Goal: Book appointment/travel/reservation

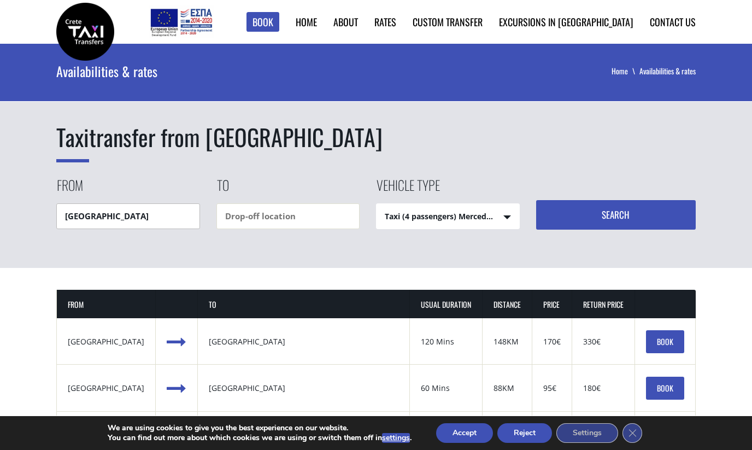
click at [126, 221] on input "[GEOGRAPHIC_DATA]" at bounding box center [128, 216] width 144 height 26
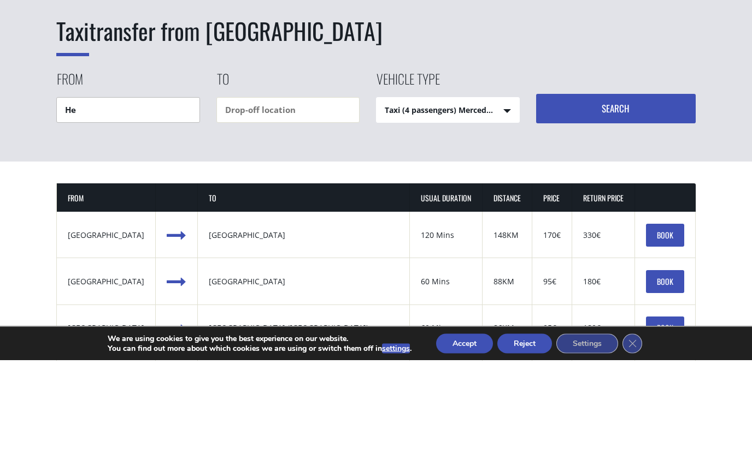
type input "H"
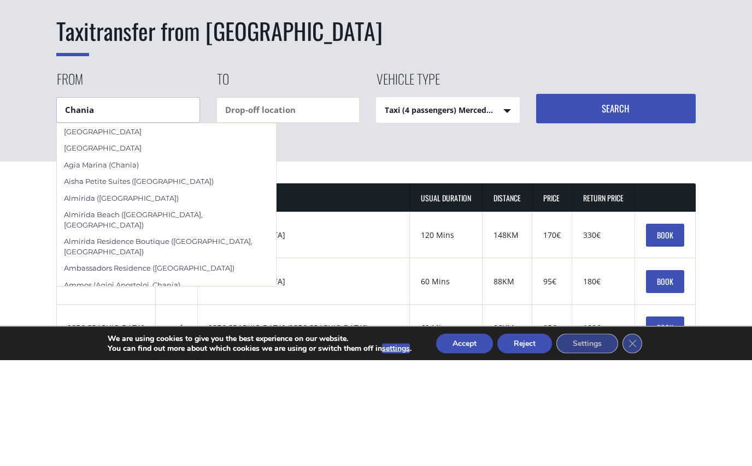
click at [86, 246] on div "[GEOGRAPHIC_DATA]" at bounding box center [166, 254] width 219 height 16
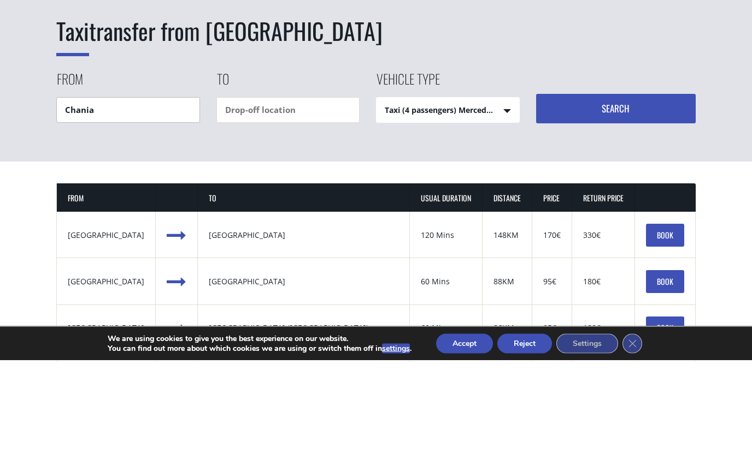
type input "[GEOGRAPHIC_DATA]"
click at [259, 203] on input "text" at bounding box center [288, 216] width 144 height 26
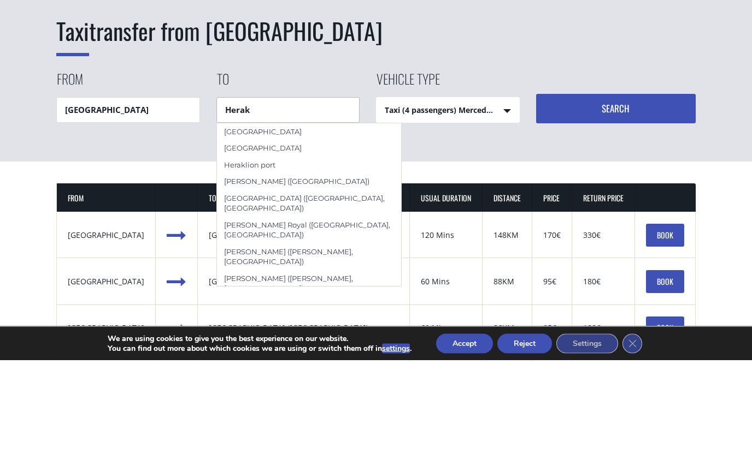
click at [251, 229] on div "[GEOGRAPHIC_DATA]" at bounding box center [309, 237] width 184 height 16
type input "[GEOGRAPHIC_DATA]"
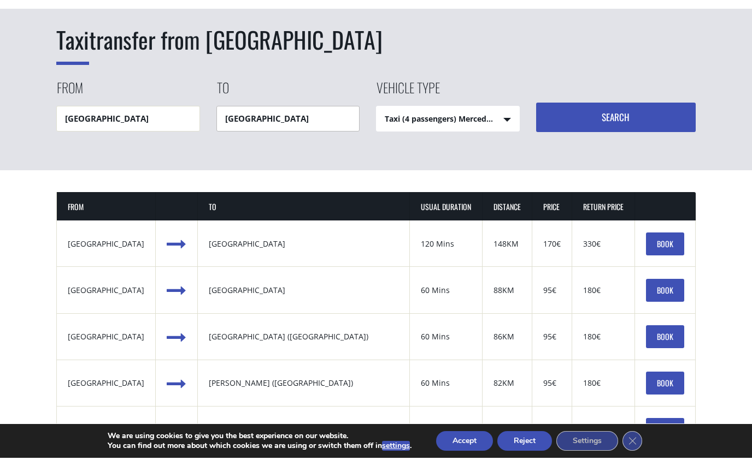
scroll to position [105, 0]
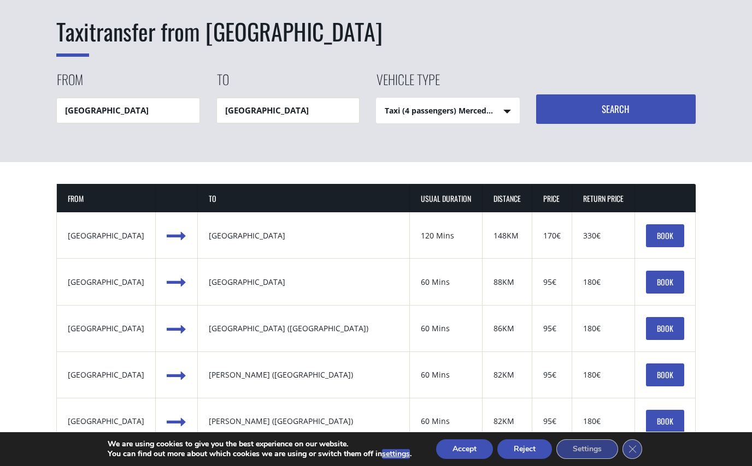
click at [487, 120] on select "Taxi (4 passengers) Mercedes E Class Mini Van (7 passengers) Mercedes [PERSON_N…" at bounding box center [447, 111] width 143 height 26
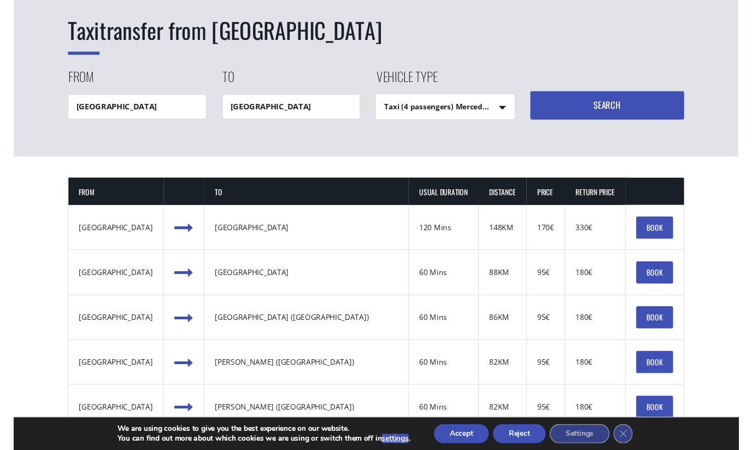
scroll to position [106, 0]
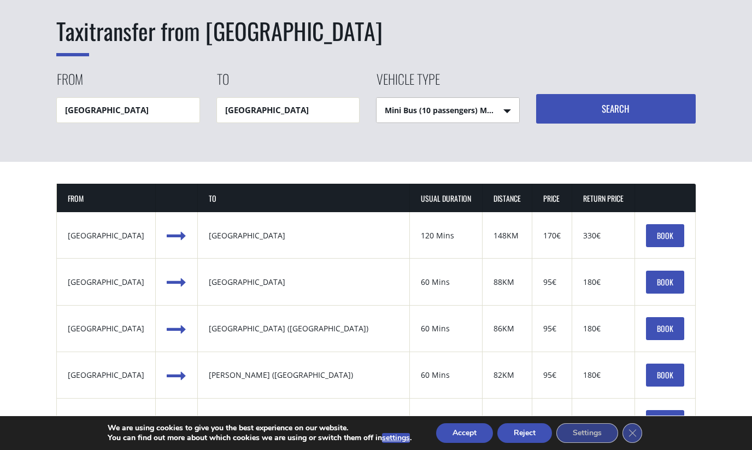
click at [505, 115] on select "Taxi (4 passengers) Mercedes E Class Mini Van (7 passengers) Mercedes [PERSON_N…" at bounding box center [447, 111] width 143 height 26
click at [500, 113] on select "Taxi (4 passengers) Mercedes E Class Mini Van (7 passengers) Mercedes [PERSON_N…" at bounding box center [447, 111] width 143 height 26
select select "540"
click at [618, 122] on button "Search" at bounding box center [616, 108] width 160 height 29
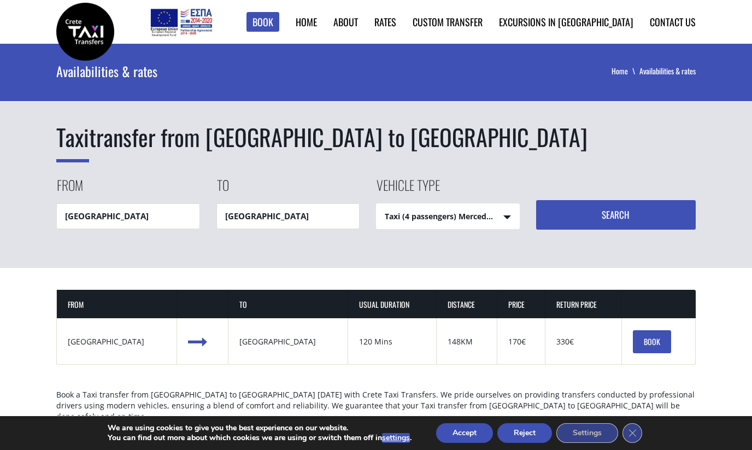
click at [474, 432] on button "Accept" at bounding box center [464, 433] width 57 height 20
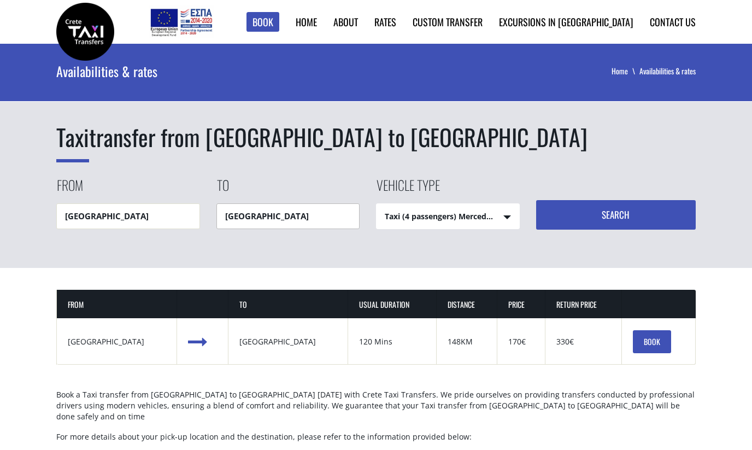
click at [241, 214] on input "[GEOGRAPHIC_DATA]" at bounding box center [288, 216] width 144 height 26
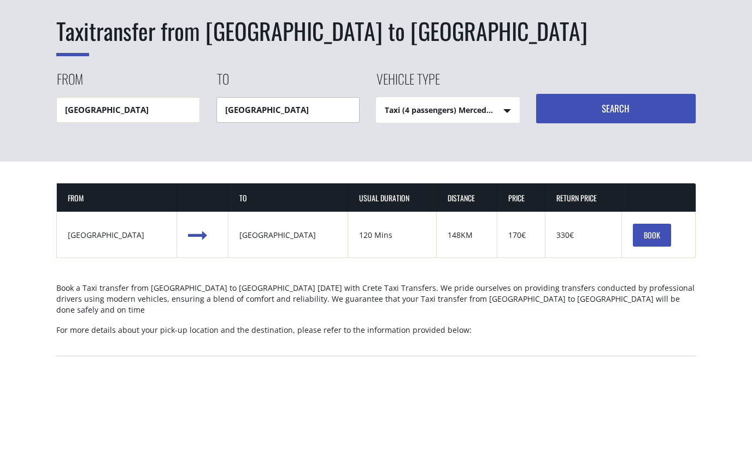
click at [303, 203] on input "[GEOGRAPHIC_DATA]" at bounding box center [288, 216] width 144 height 26
type input "H"
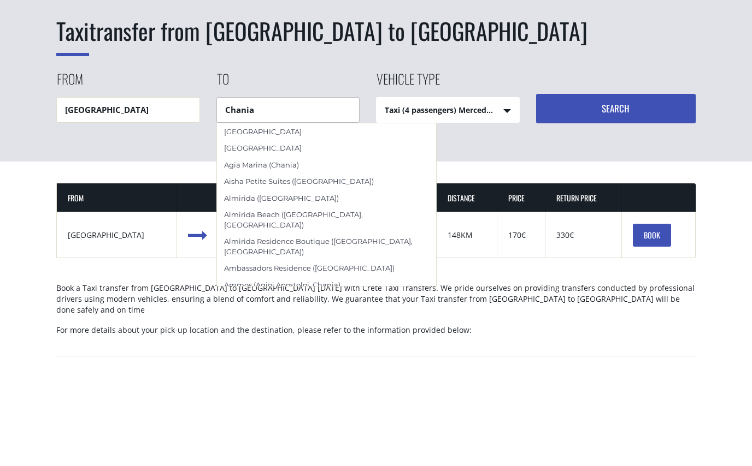
click at [255, 246] on div "[GEOGRAPHIC_DATA]" at bounding box center [326, 254] width 219 height 16
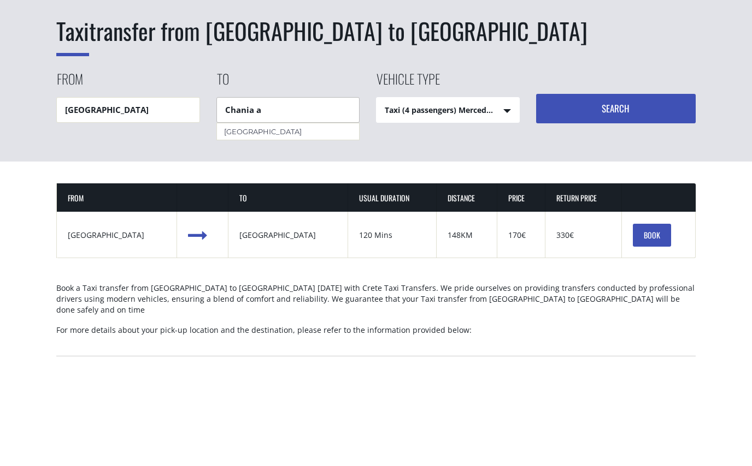
click at [245, 229] on div "[GEOGRAPHIC_DATA]" at bounding box center [288, 237] width 143 height 16
type input "[GEOGRAPHIC_DATA]"
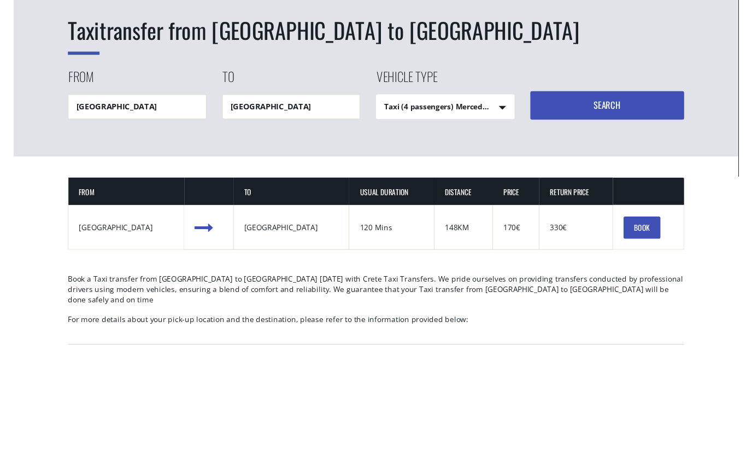
scroll to position [106, 0]
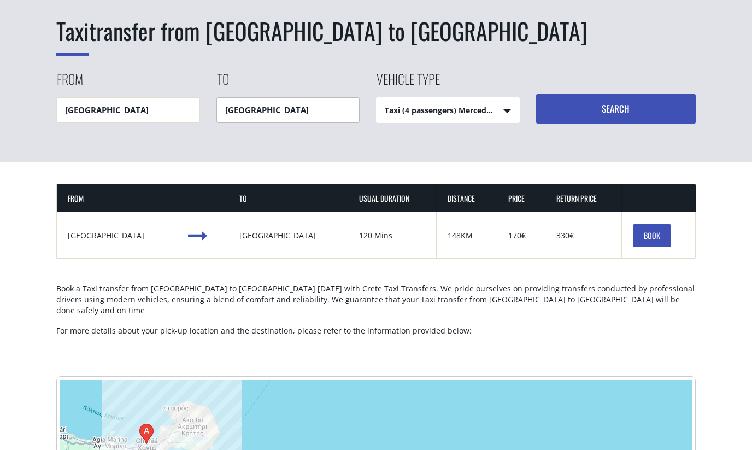
click at [637, 120] on button "Search" at bounding box center [616, 108] width 160 height 29
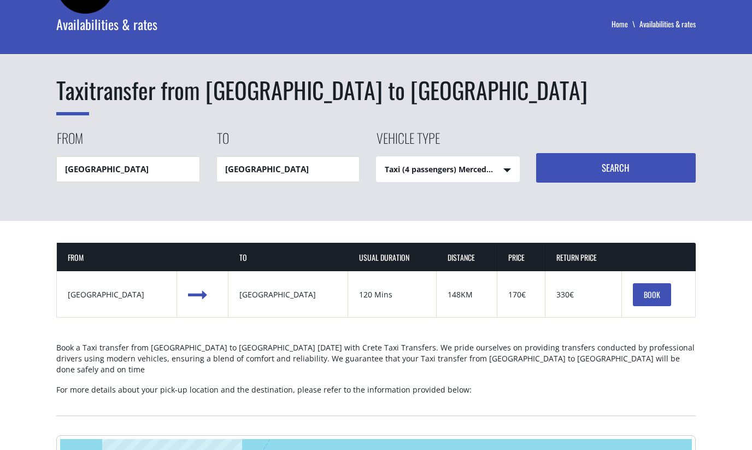
scroll to position [0, 0]
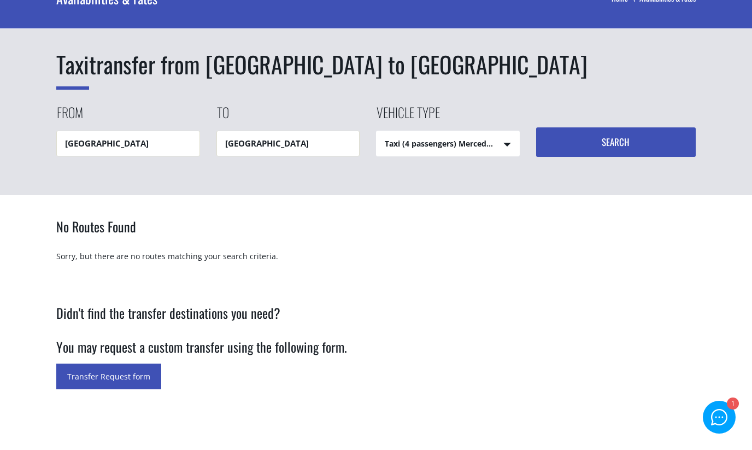
scroll to position [48, 0]
